Goal: Navigation & Orientation: Find specific page/section

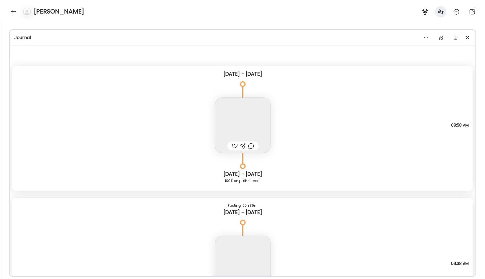
scroll to position [2424, 0]
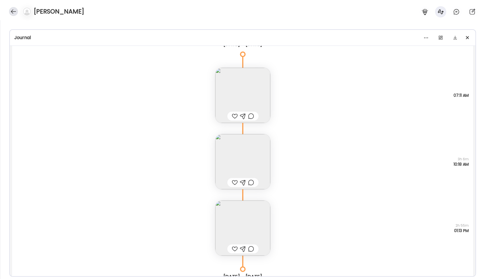
click at [13, 13] on div at bounding box center [13, 11] width 9 height 9
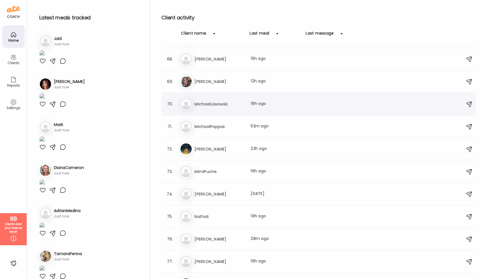
scroll to position [1498, 0]
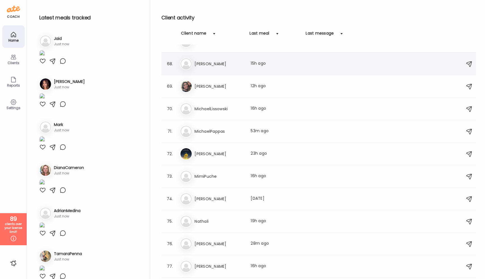
click at [220, 67] on div "Me [PERSON_NAME] Last meal: 15h ago" at bounding box center [320, 64] width 280 height 12
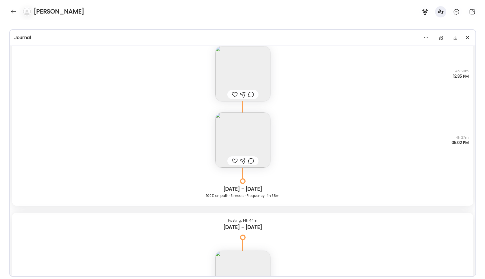
scroll to position [3916, 0]
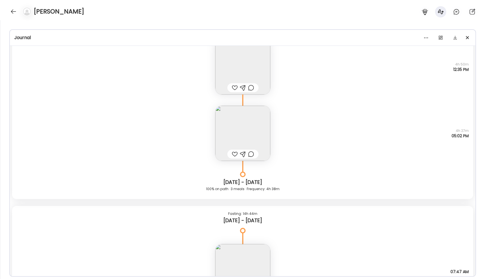
click at [223, 136] on img at bounding box center [242, 133] width 55 height 55
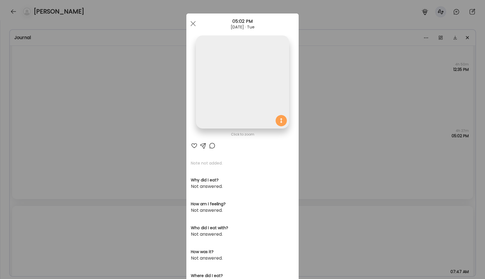
click at [219, 96] on img at bounding box center [242, 81] width 93 height 93
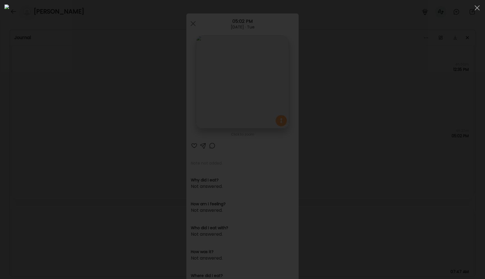
click at [76, 67] on div at bounding box center [242, 139] width 476 height 270
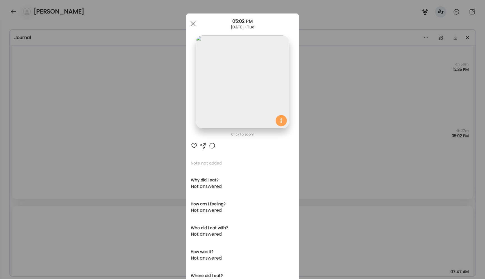
click at [95, 96] on div "Ate Coach Dashboard Wahoo! It’s official Take a moment to set up your Coach Pro…" at bounding box center [242, 139] width 485 height 279
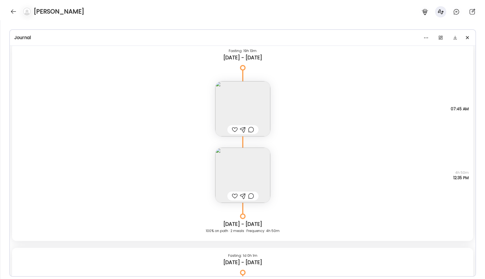
scroll to position [7962, 0]
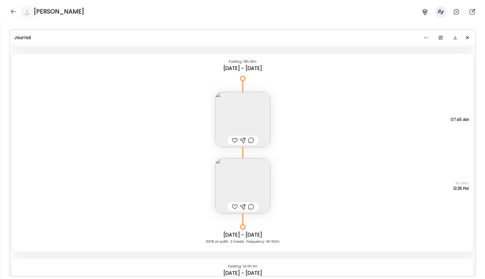
click at [231, 117] on img at bounding box center [242, 119] width 55 height 55
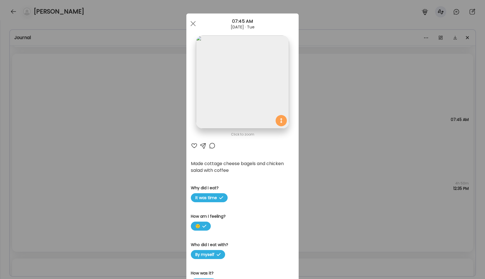
click at [162, 156] on div "Ate Coach Dashboard Wahoo! It’s official Take a moment to set up your Coach Pro…" at bounding box center [242, 139] width 485 height 279
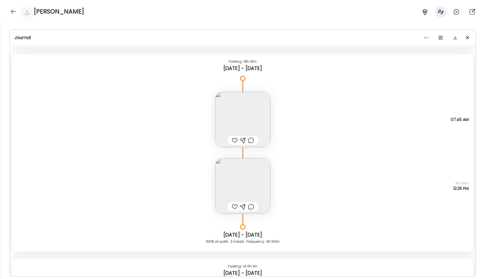
click at [239, 110] on img at bounding box center [242, 119] width 55 height 55
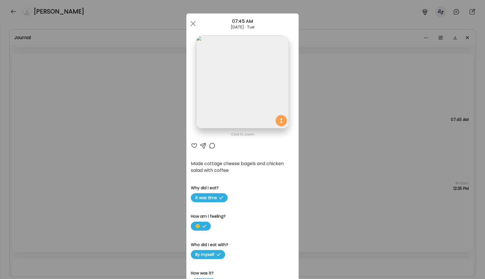
click at [150, 177] on div "Ate Coach Dashboard Wahoo! It’s official Take a moment to set up your Coach Pro…" at bounding box center [242, 139] width 485 height 279
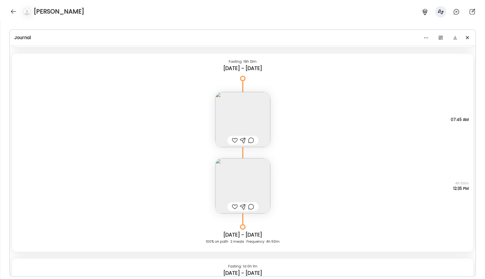
click at [150, 177] on div "Note not added Questions not answered 4h 50m 12:35 PM" at bounding box center [243, 180] width 462 height 66
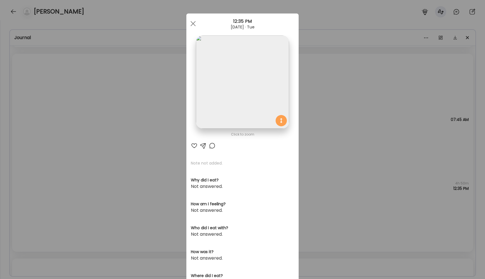
click at [150, 177] on div "Ate Coach Dashboard Wahoo! It’s official Take a moment to set up your Coach Pro…" at bounding box center [242, 139] width 485 height 279
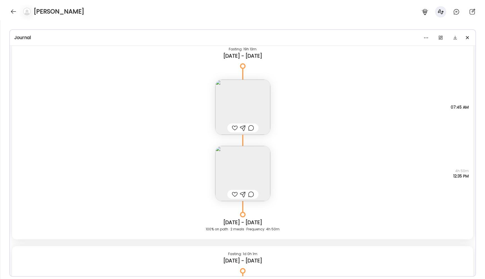
scroll to position [7953, 0]
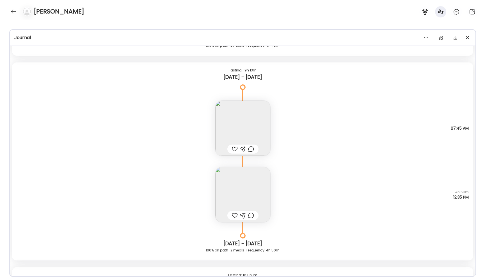
click at [247, 116] on img at bounding box center [242, 128] width 55 height 55
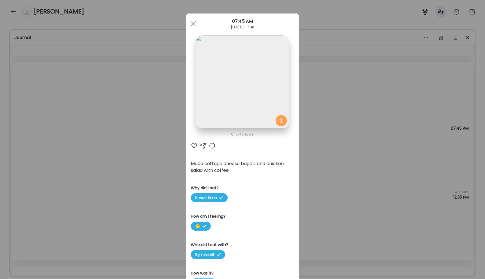
click at [238, 104] on img at bounding box center [242, 81] width 93 height 93
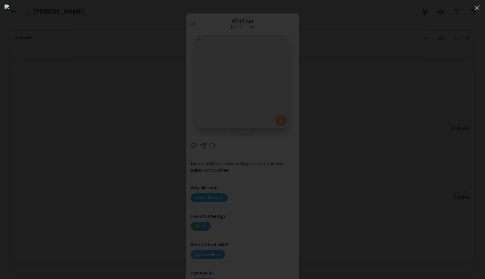
click at [49, 82] on div at bounding box center [242, 139] width 476 height 270
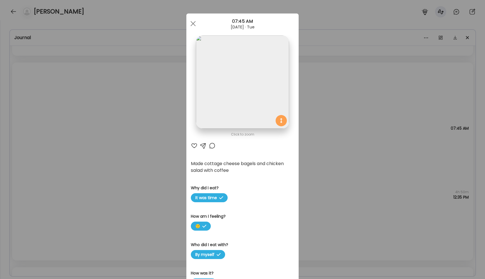
click at [56, 79] on div "Ate Coach Dashboard Wahoo! It’s official Take a moment to set up your Coach Pro…" at bounding box center [242, 139] width 485 height 279
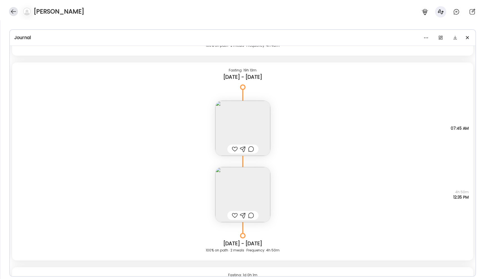
click at [10, 9] on div at bounding box center [13, 11] width 9 height 9
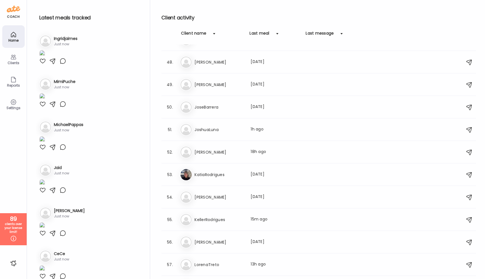
scroll to position [949, 0]
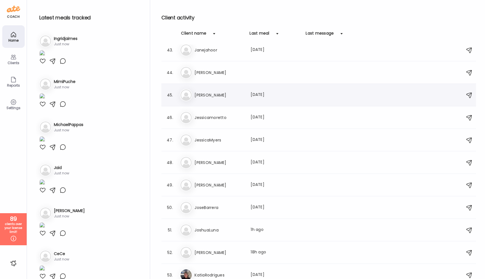
click at [225, 100] on div "je [PERSON_NAME] Last meal: [DATE]" at bounding box center [320, 95] width 280 height 12
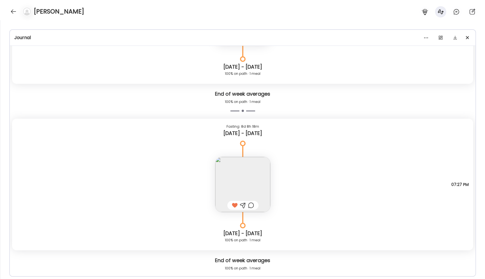
scroll to position [3550, 0]
